Goal: Task Accomplishment & Management: Manage account settings

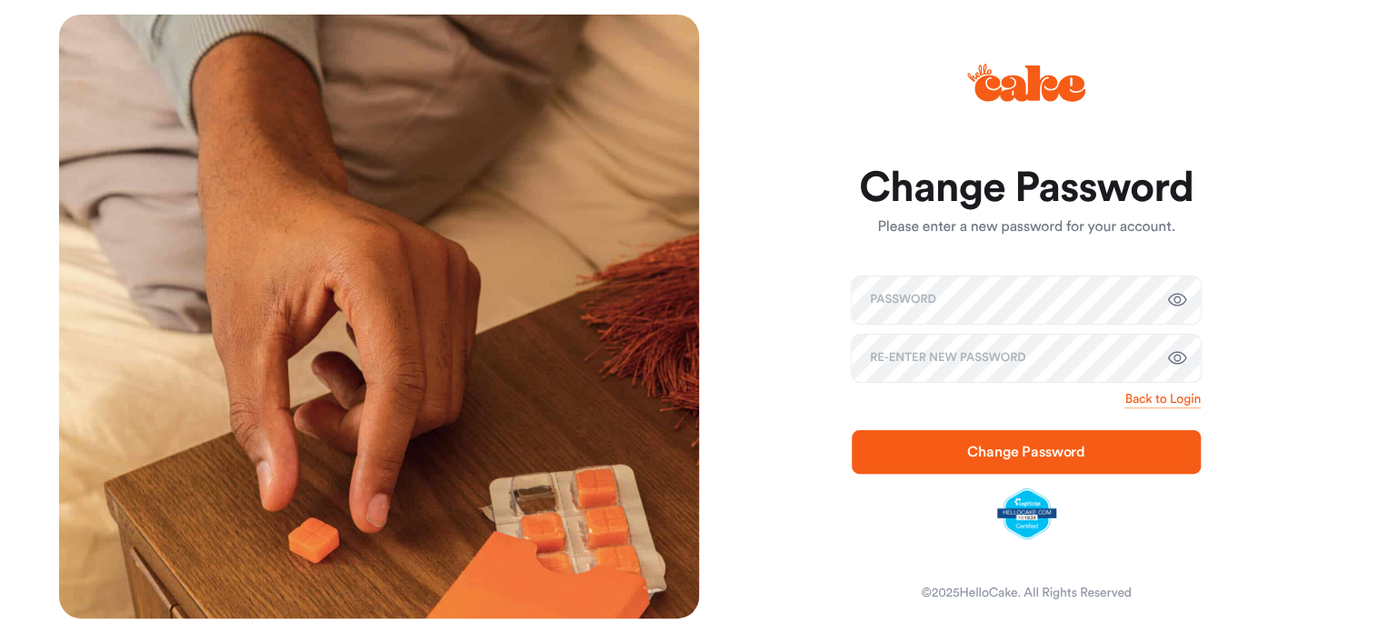
scroll to position [1742, 0]
click at [818, 285] on div "Change Password Please enter a new password for your account. Password Re-enter…" at bounding box center [1019, 317] width 640 height 604
click at [1058, 452] on span "Change Password" at bounding box center [1026, 452] width 118 height 15
click at [1011, 452] on span "Change Password" at bounding box center [1026, 452] width 118 height 15
click at [685, 32] on div at bounding box center [689, 30] width 25 height 25
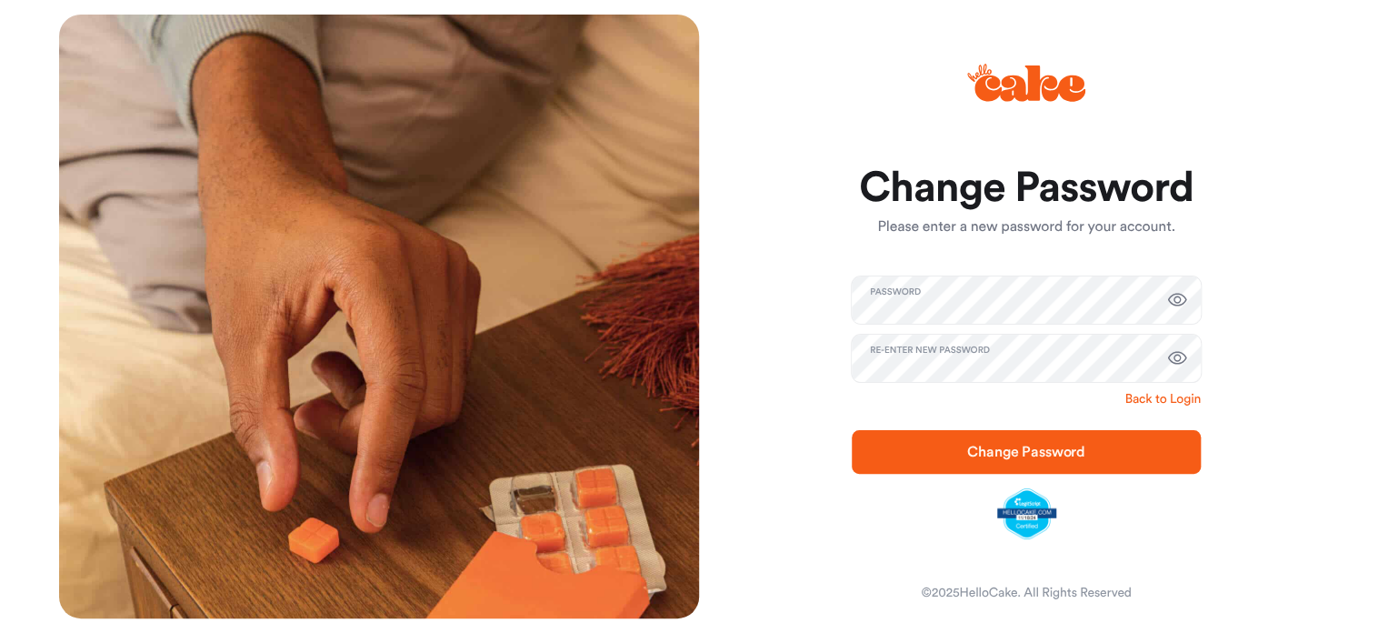
click at [1160, 397] on link "Back to Login" at bounding box center [1163, 399] width 76 height 18
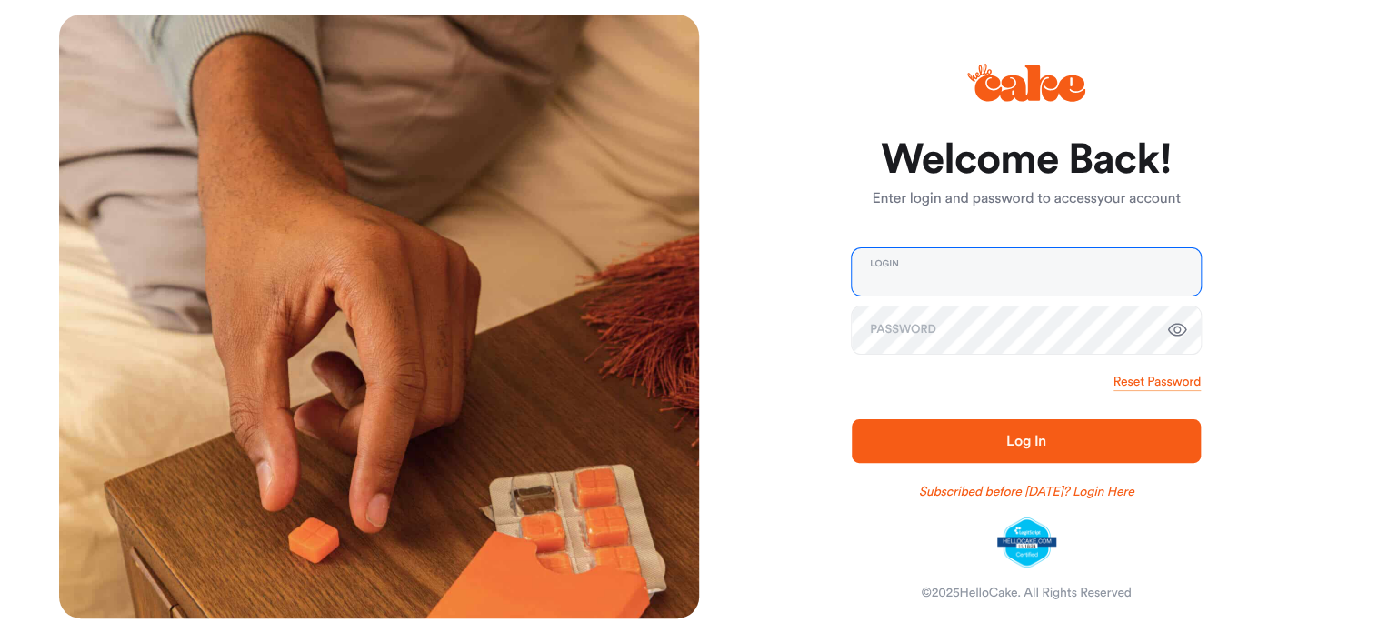
click at [891, 280] on input "email" at bounding box center [1026, 271] width 349 height 47
click at [1043, 436] on span "Log In" at bounding box center [1026, 441] width 40 height 15
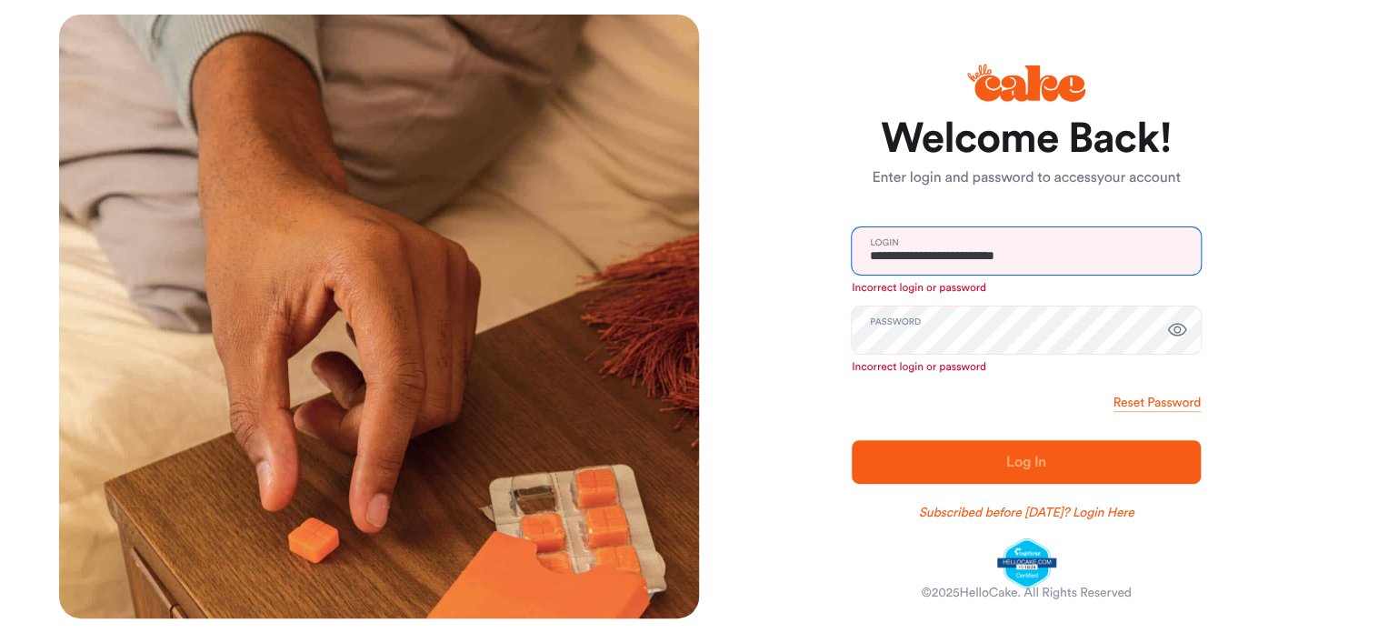
drag, startPoint x: 1053, startPoint y: 257, endPoint x: 978, endPoint y: 251, distance: 74.8
click at [978, 251] on input "**********" at bounding box center [1026, 250] width 349 height 47
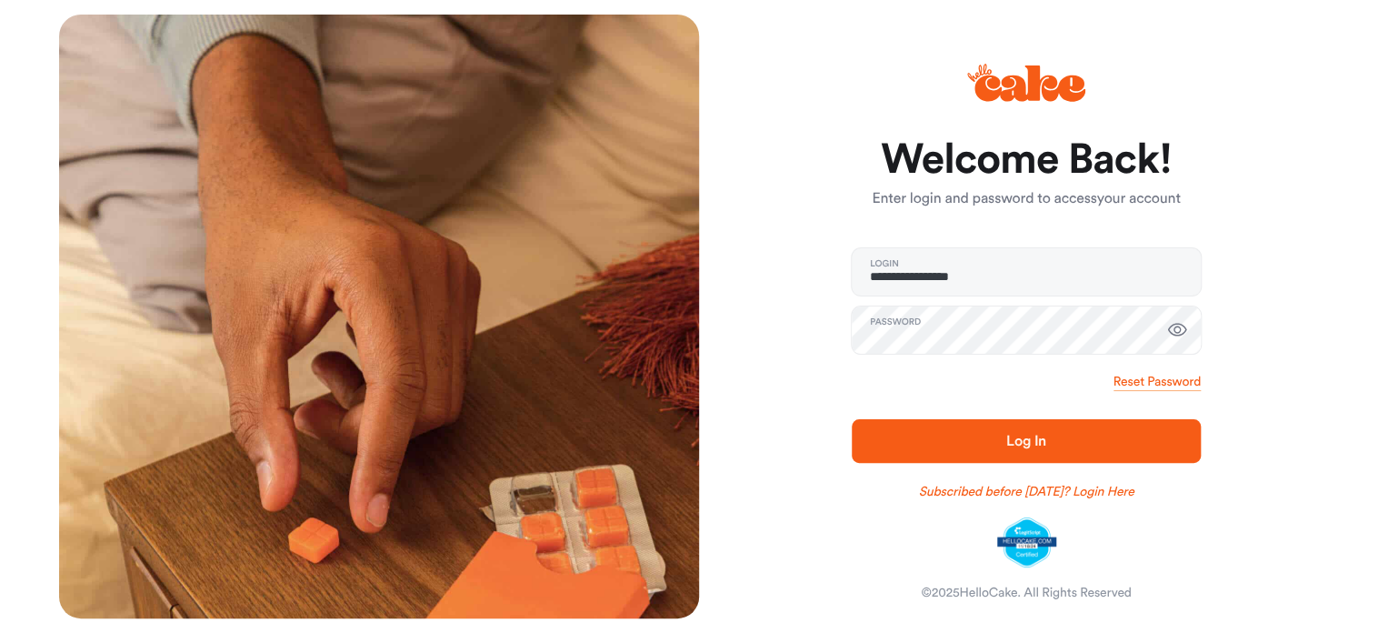
click at [1006, 441] on span "Log In" at bounding box center [1026, 441] width 40 height 15
click at [1007, 278] on input "**********" at bounding box center [1026, 271] width 349 height 47
type input "**********"
click at [1178, 329] on icon "button" at bounding box center [1177, 330] width 22 height 22
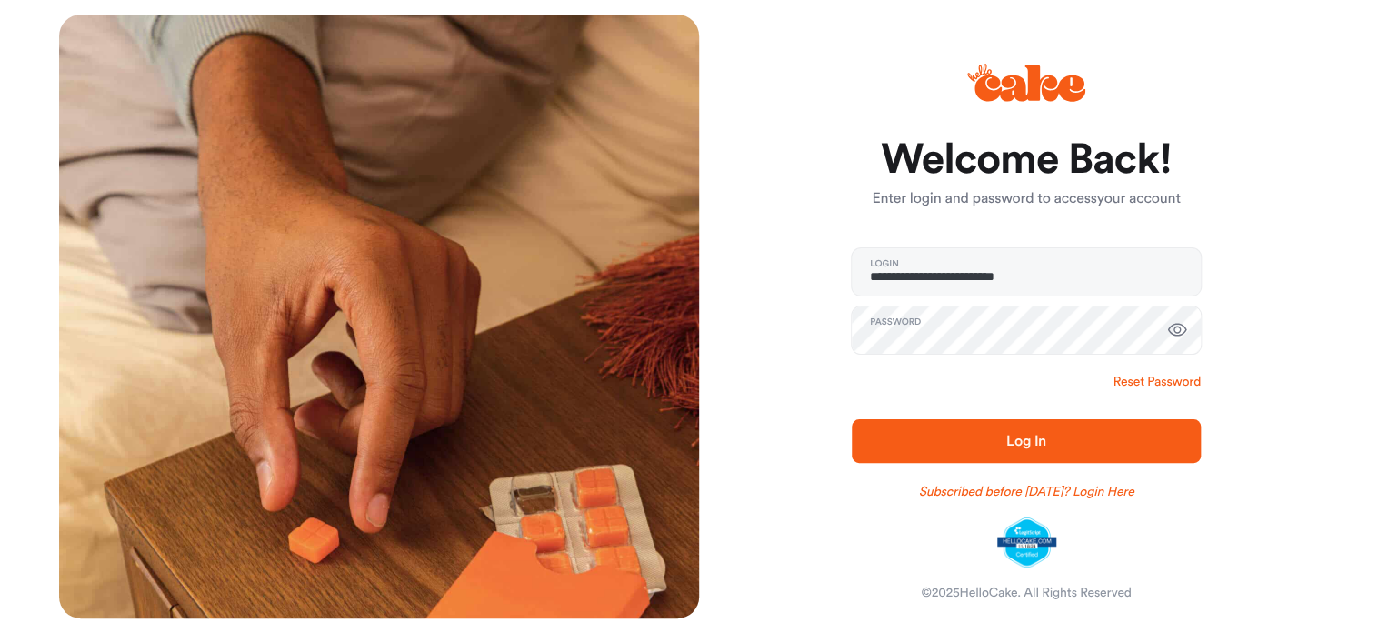
click at [1134, 380] on link "Reset Password" at bounding box center [1157, 382] width 87 height 18
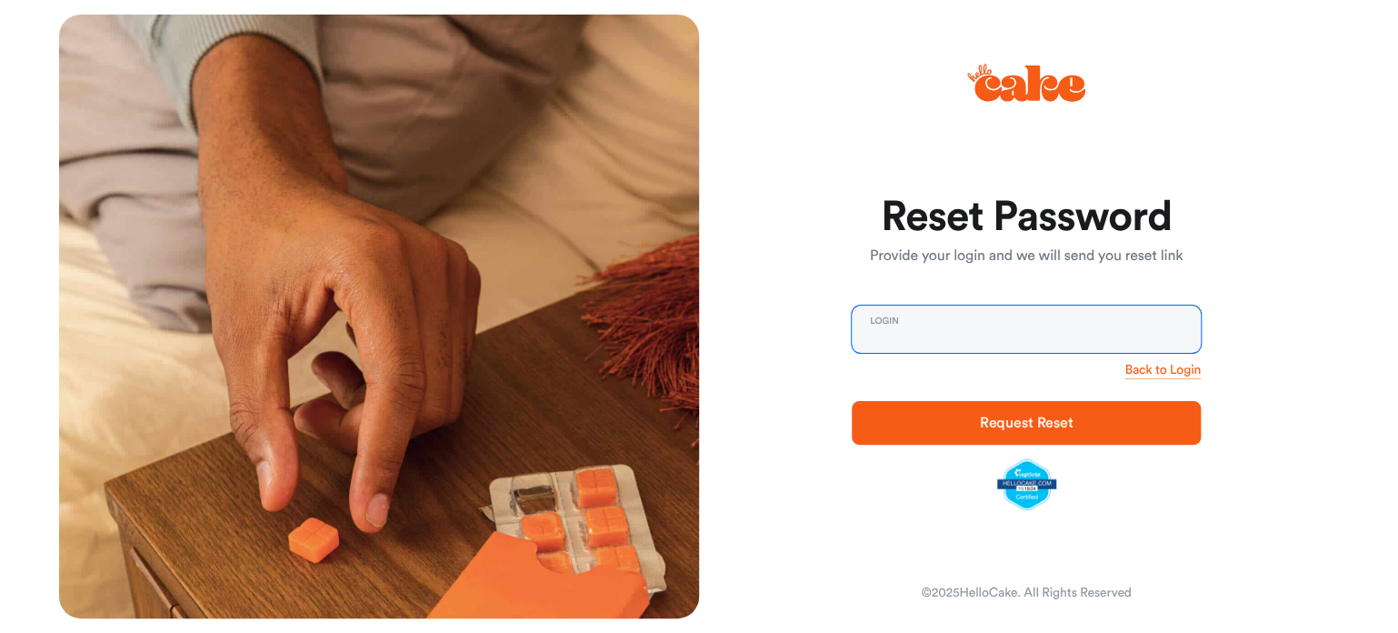
click at [915, 329] on input "email" at bounding box center [1026, 328] width 349 height 47
type input "**********"
click at [1022, 415] on span "Request Reset" at bounding box center [1027, 422] width 94 height 15
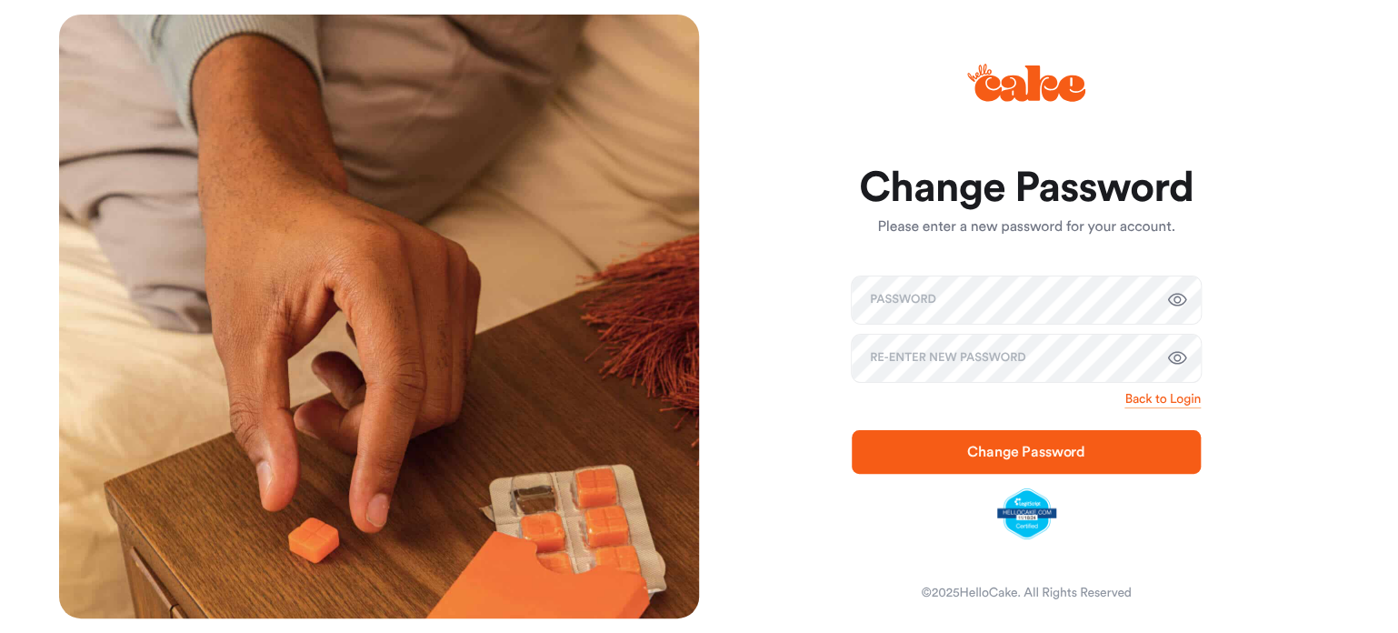
scroll to position [1742, 0]
click at [993, 447] on span "Change Password" at bounding box center [1026, 452] width 118 height 15
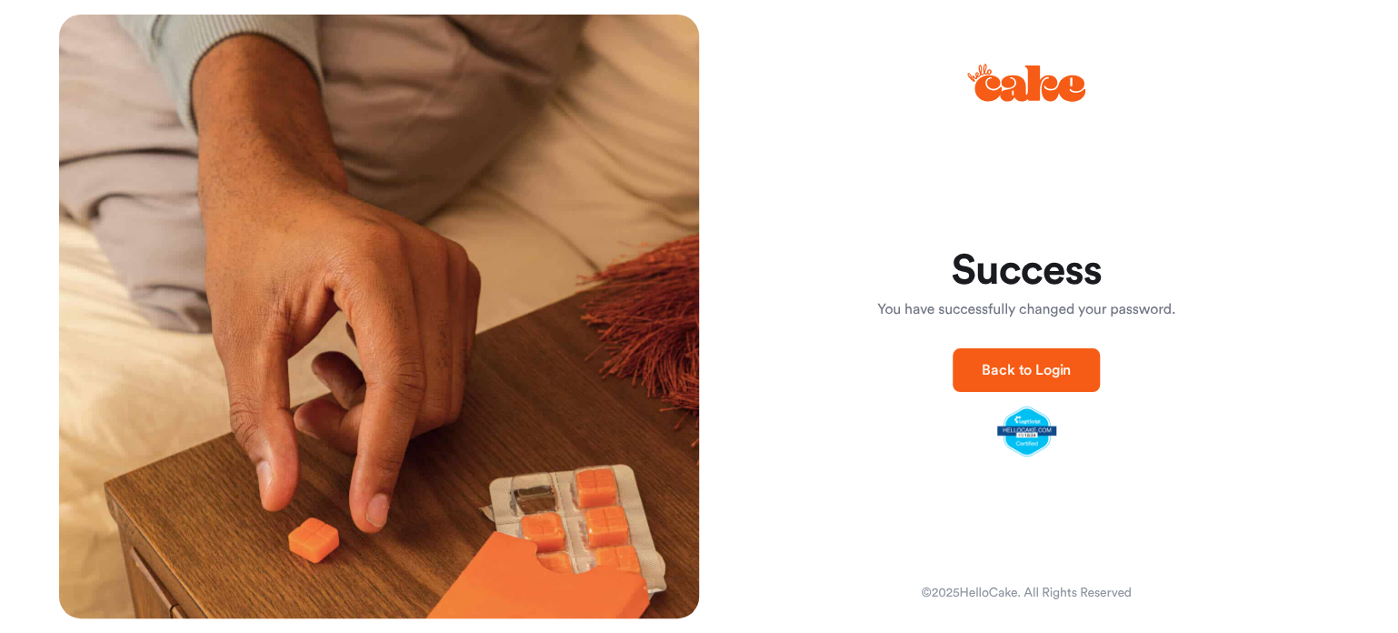
click at [1021, 363] on span "Back to Login" at bounding box center [1026, 370] width 89 height 15
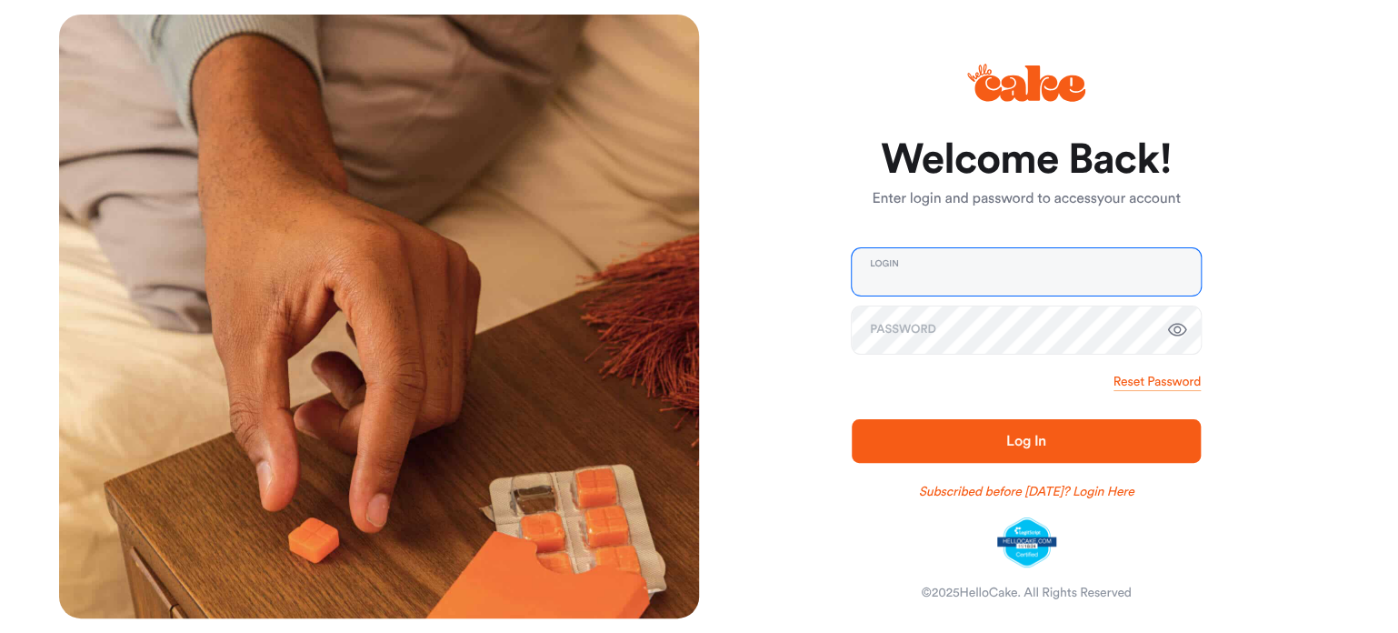
type input "**********"
click at [1175, 329] on icon "button" at bounding box center [1177, 330] width 22 height 22
click at [1175, 329] on icon "button" at bounding box center [1177, 330] width 19 height 17
click at [1007, 441] on span "Log In" at bounding box center [1026, 441] width 40 height 15
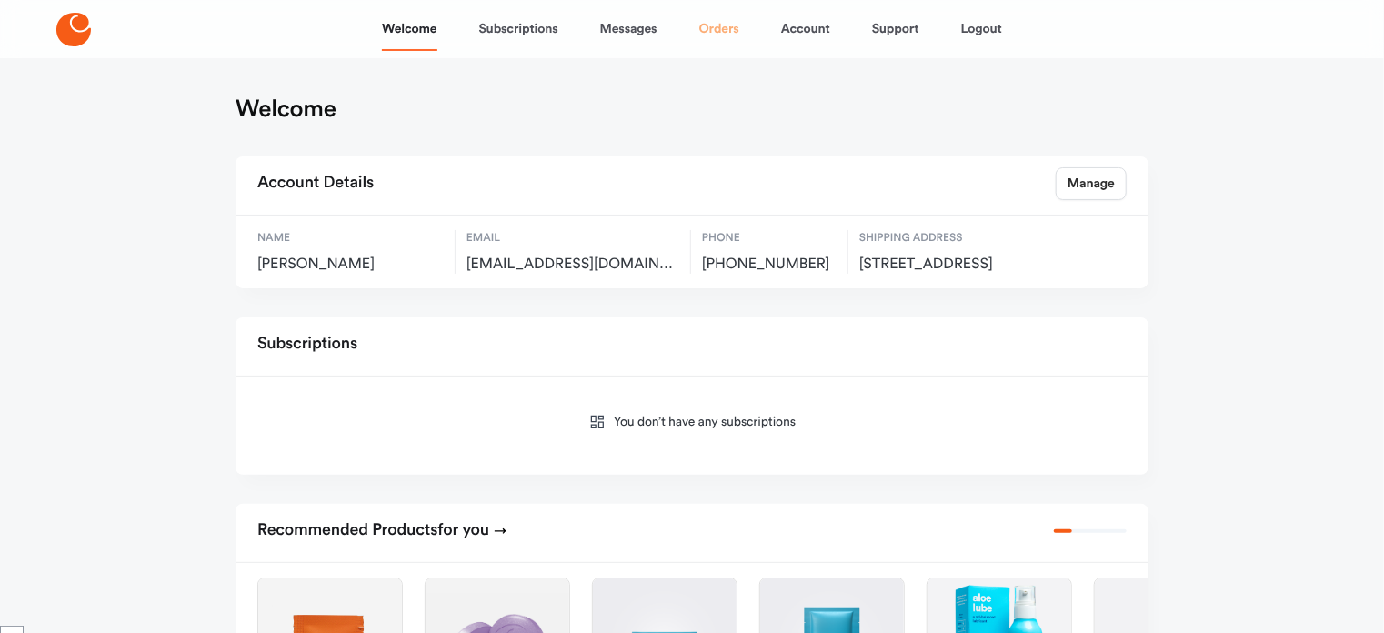
click at [717, 26] on link "Orders" at bounding box center [719, 29] width 40 height 44
